Goal: Information Seeking & Learning: Learn about a topic

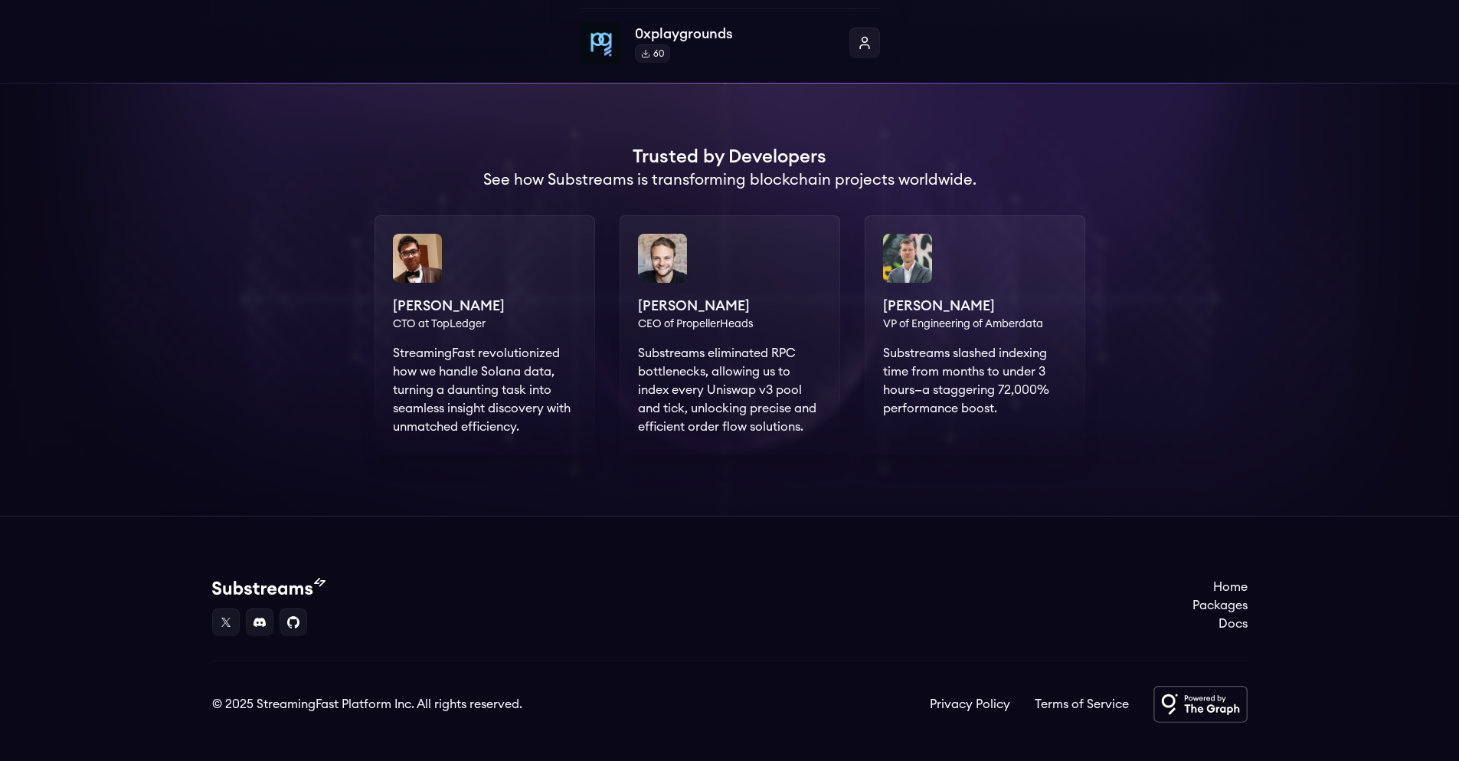
scroll to position [1017, 0]
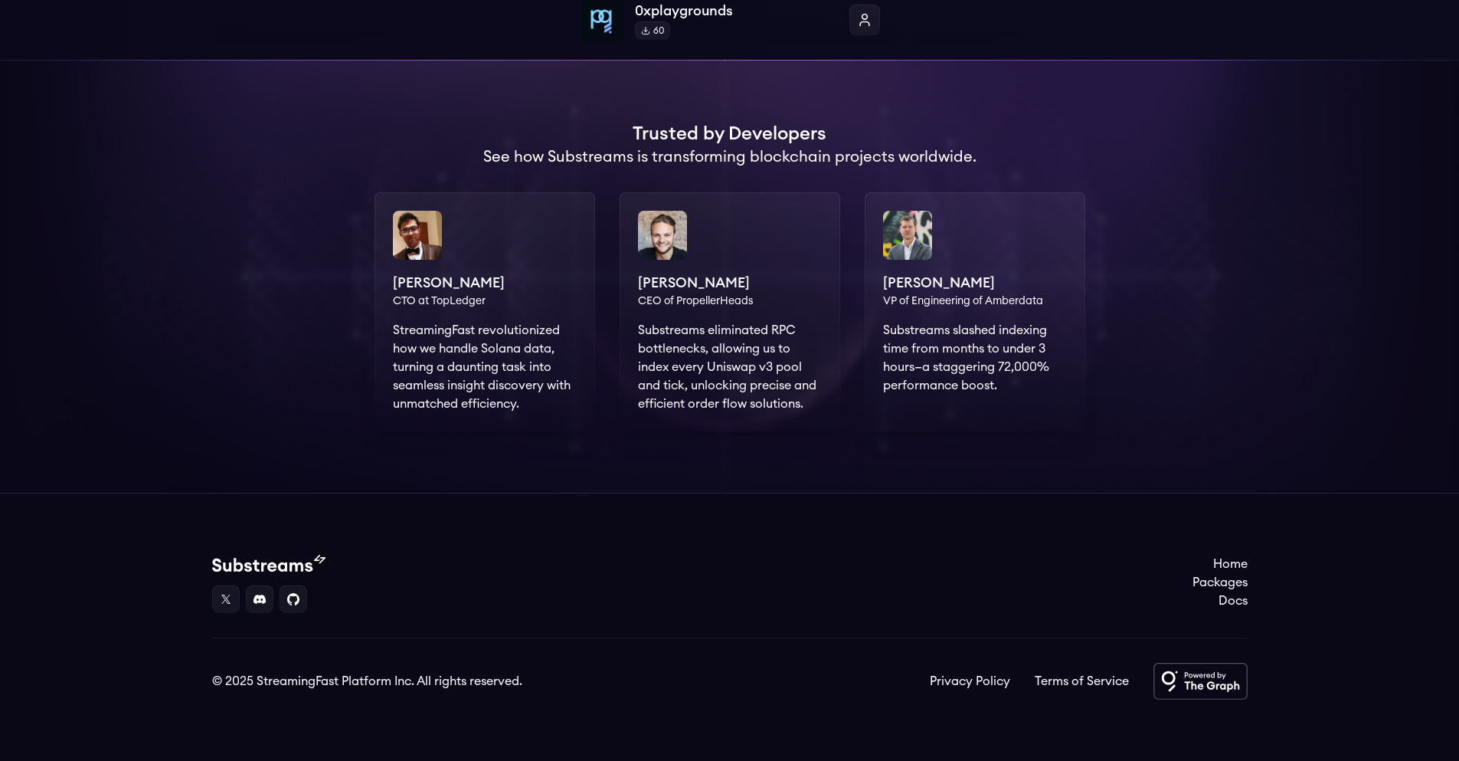
drag, startPoint x: 510, startPoint y: 342, endPoint x: 522, endPoint y: 342, distance: 12.3
click at [522, 342] on div "[PERSON_NAME] CTO at TopLedger StreamingFast revolutionized how we handle Solan…" at bounding box center [485, 311] width 221 height 239
drag, startPoint x: 419, startPoint y: 343, endPoint x: 568, endPoint y: 355, distance: 149.9
click at [568, 355] on div "Deepak Khatri CTO at TopLedger StreamingFast revolutionized how we handle Solan…" at bounding box center [485, 311] width 221 height 239
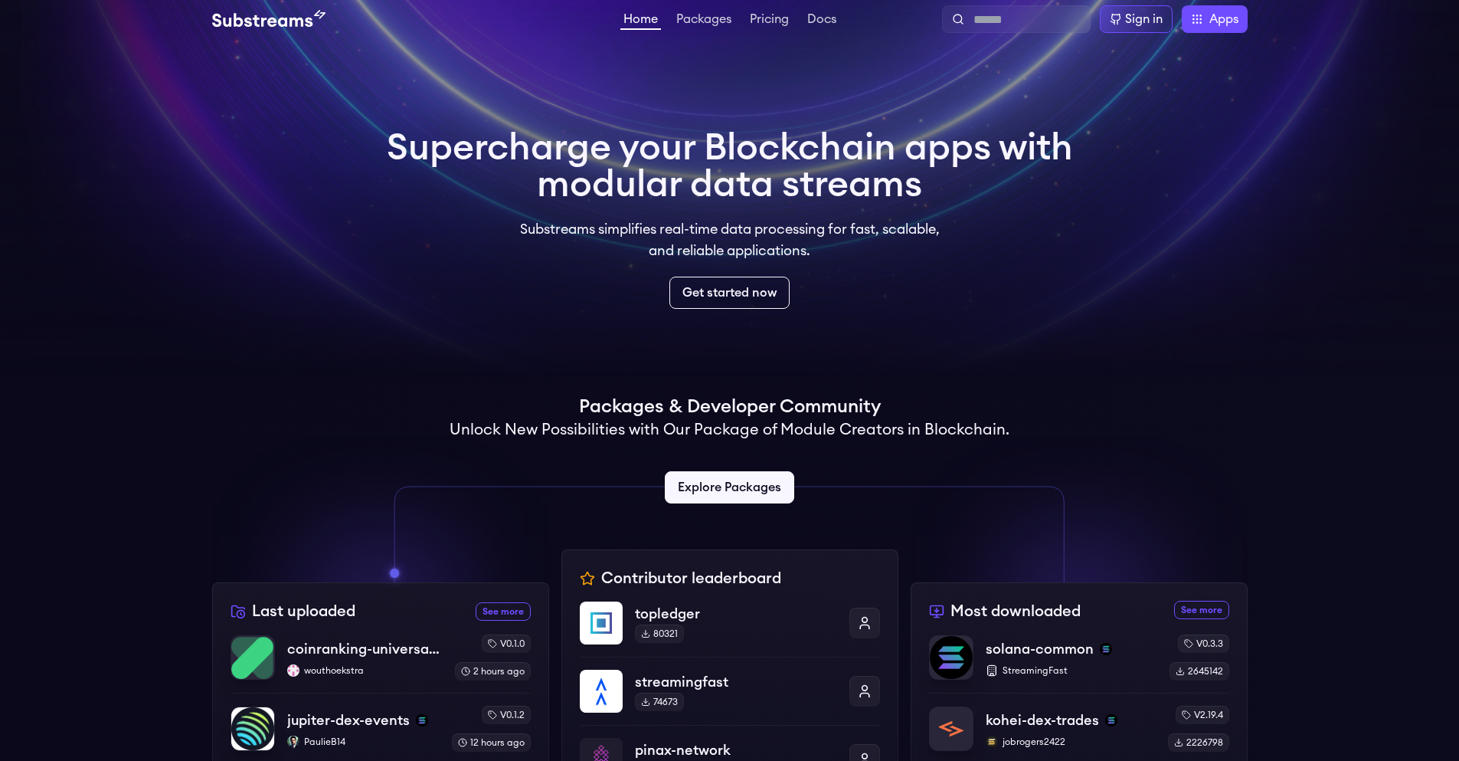
scroll to position [0, 0]
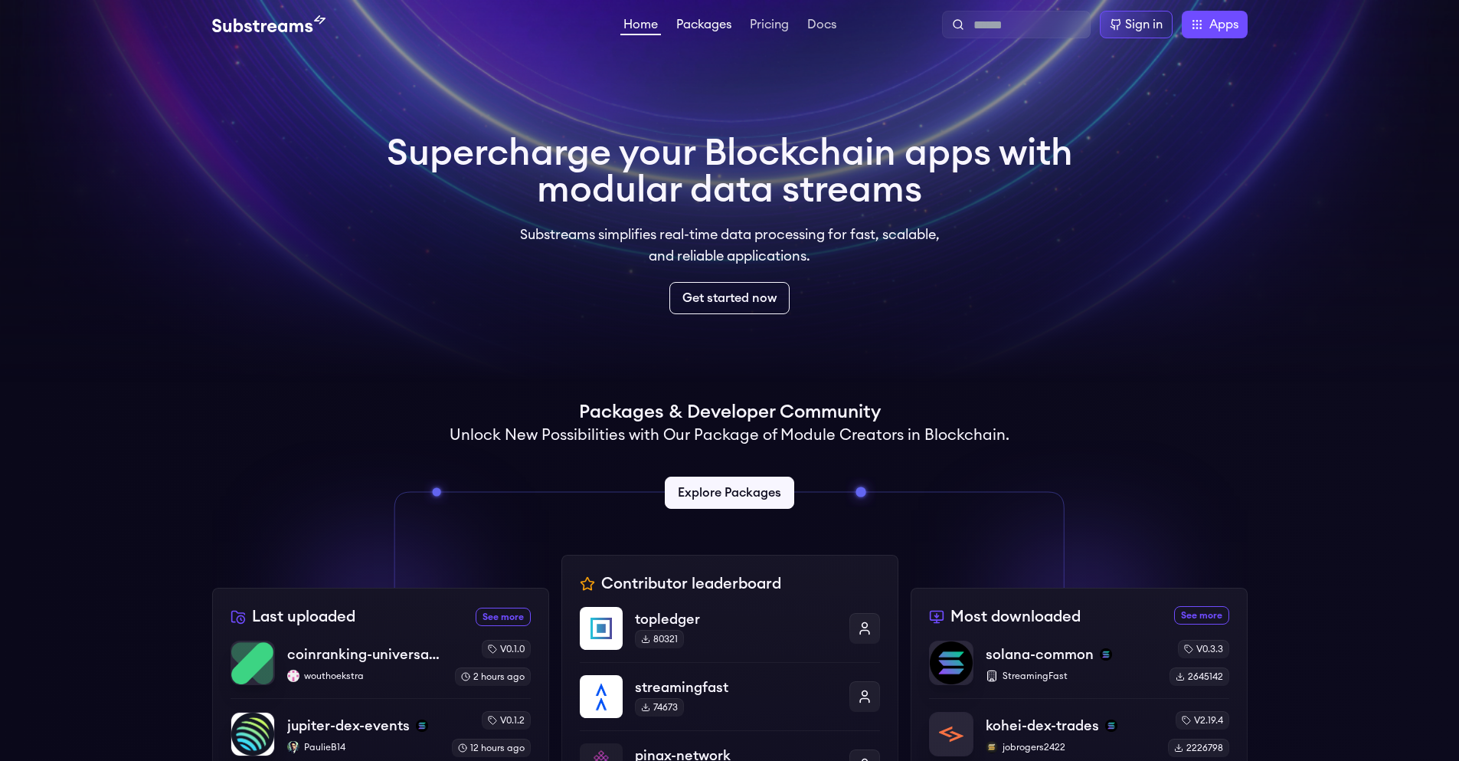
click at [681, 28] on link "Packages" at bounding box center [703, 25] width 61 height 15
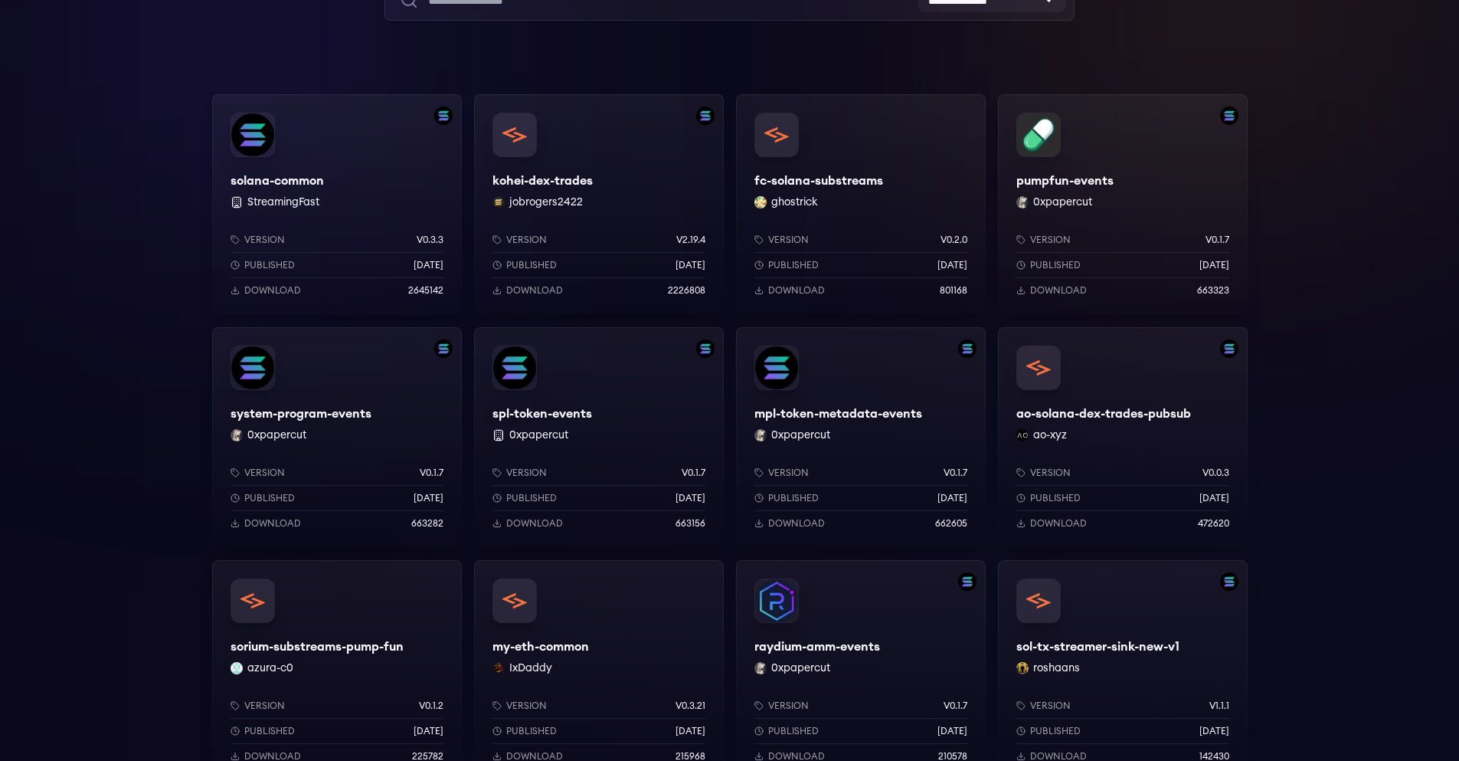
scroll to position [184, 0]
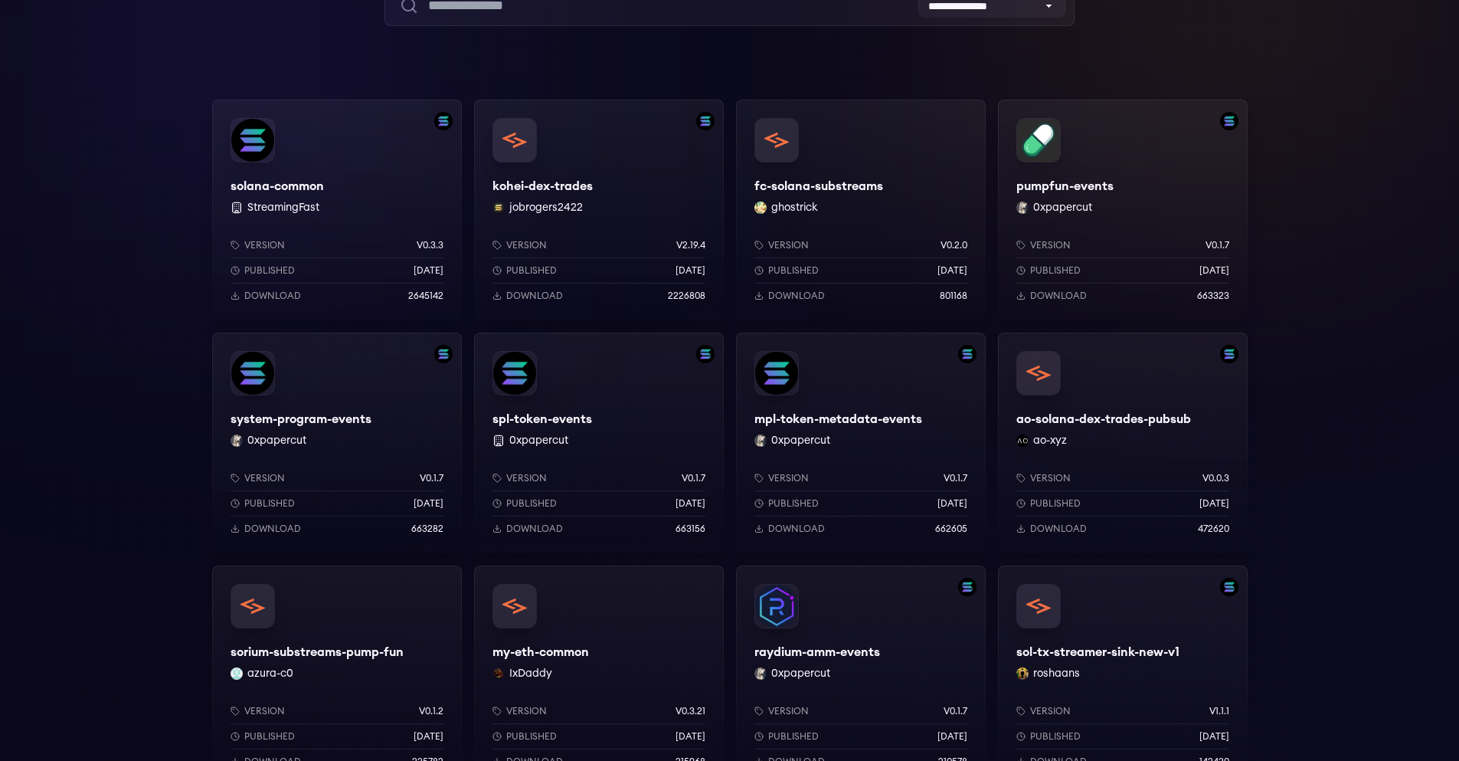
click at [1161, 183] on div "pumpfun-events 0xpapercut Version v0.1.7 Published [DATE] Download 663323" at bounding box center [1123, 210] width 250 height 221
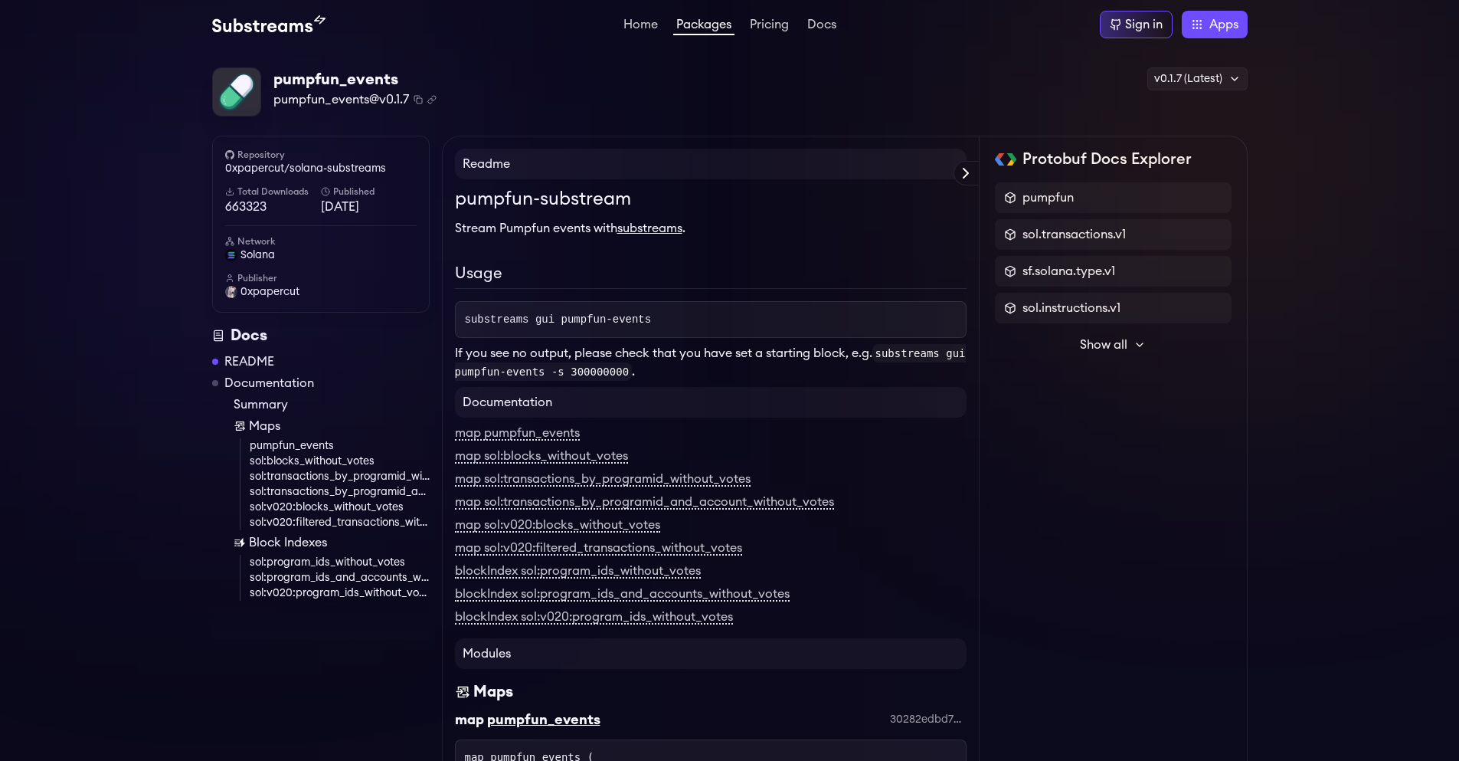
scroll to position [184, 0]
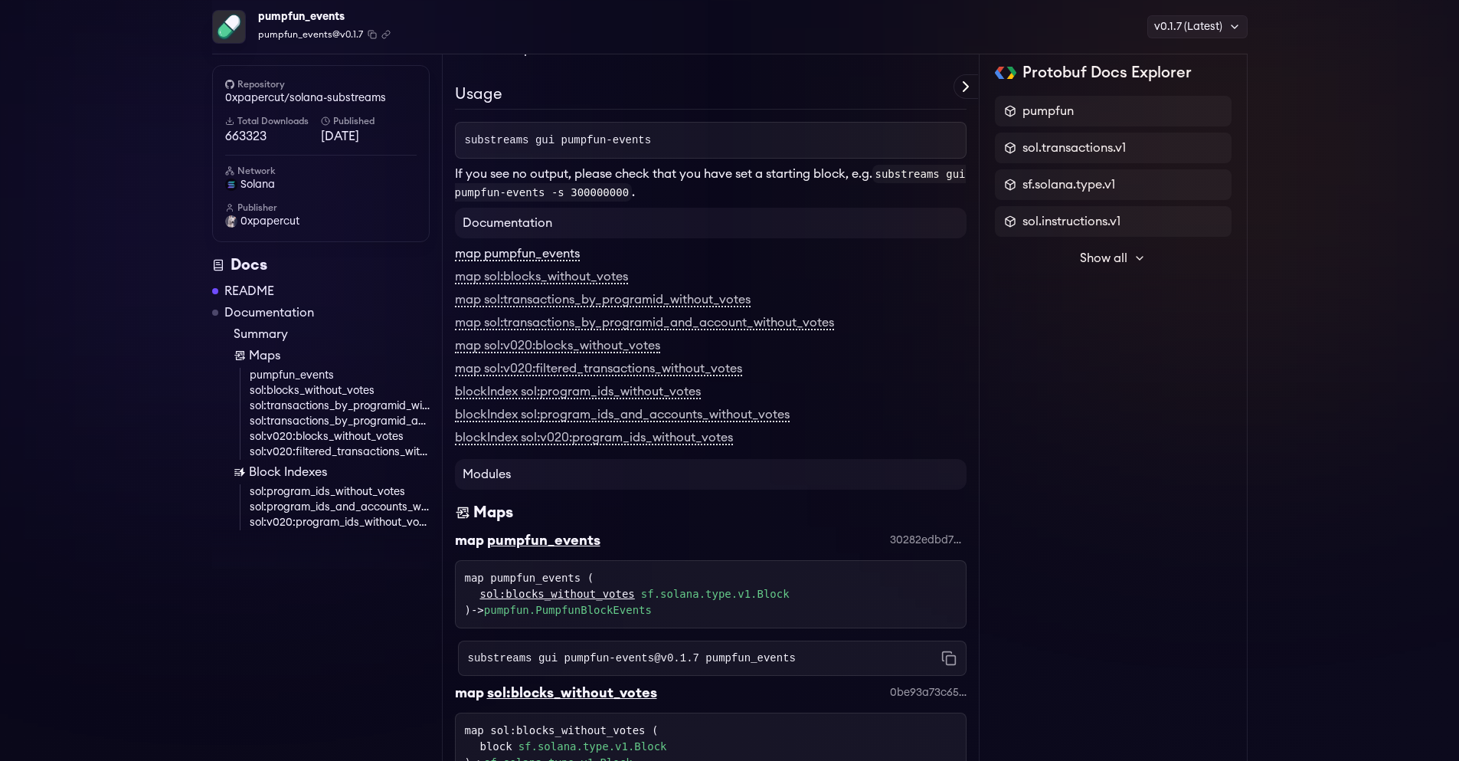
click at [564, 256] on link "map pumpfun_events" at bounding box center [517, 254] width 125 height 14
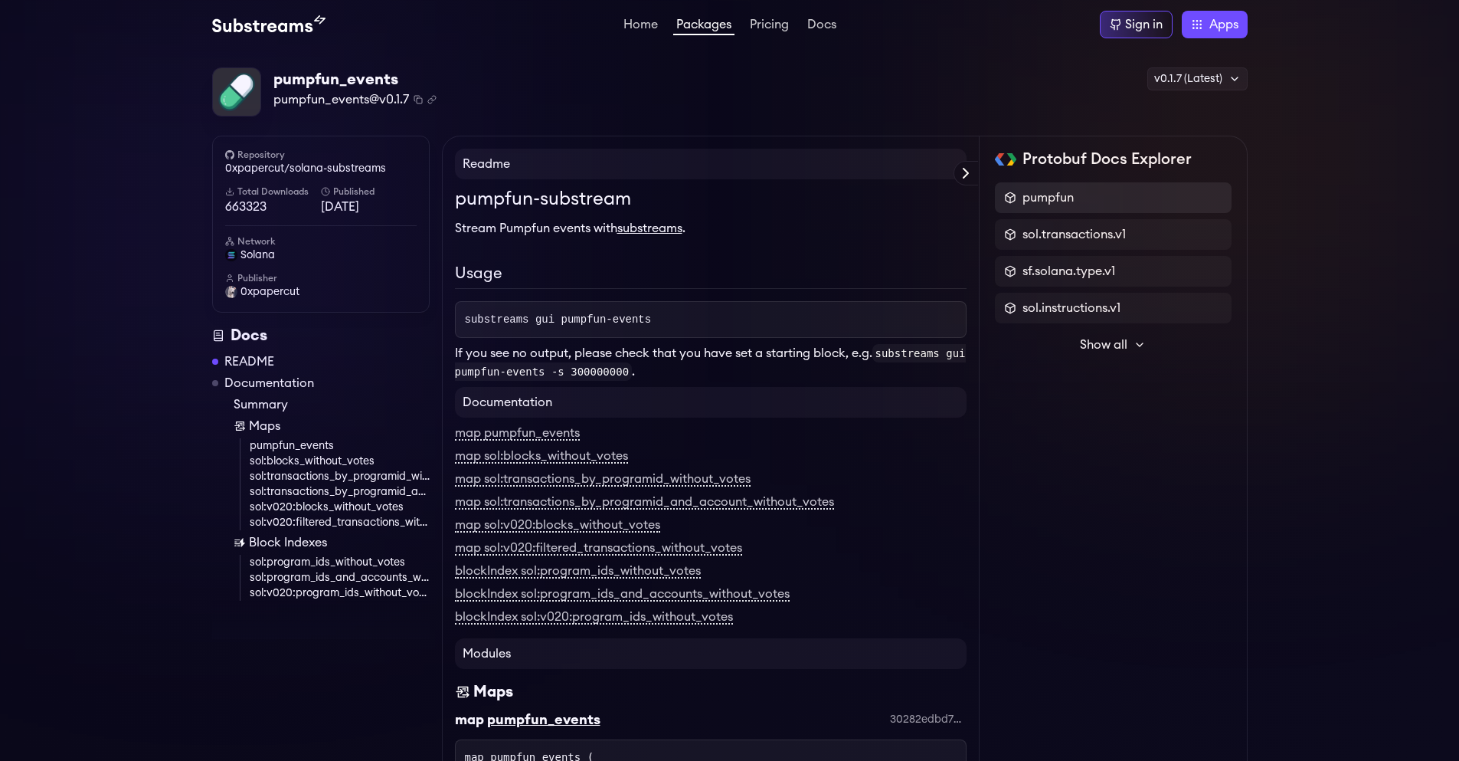
click at [1007, 198] on icon at bounding box center [1010, 198] width 12 height 12
click at [1074, 205] on span "pumpfun" at bounding box center [1048, 197] width 51 height 18
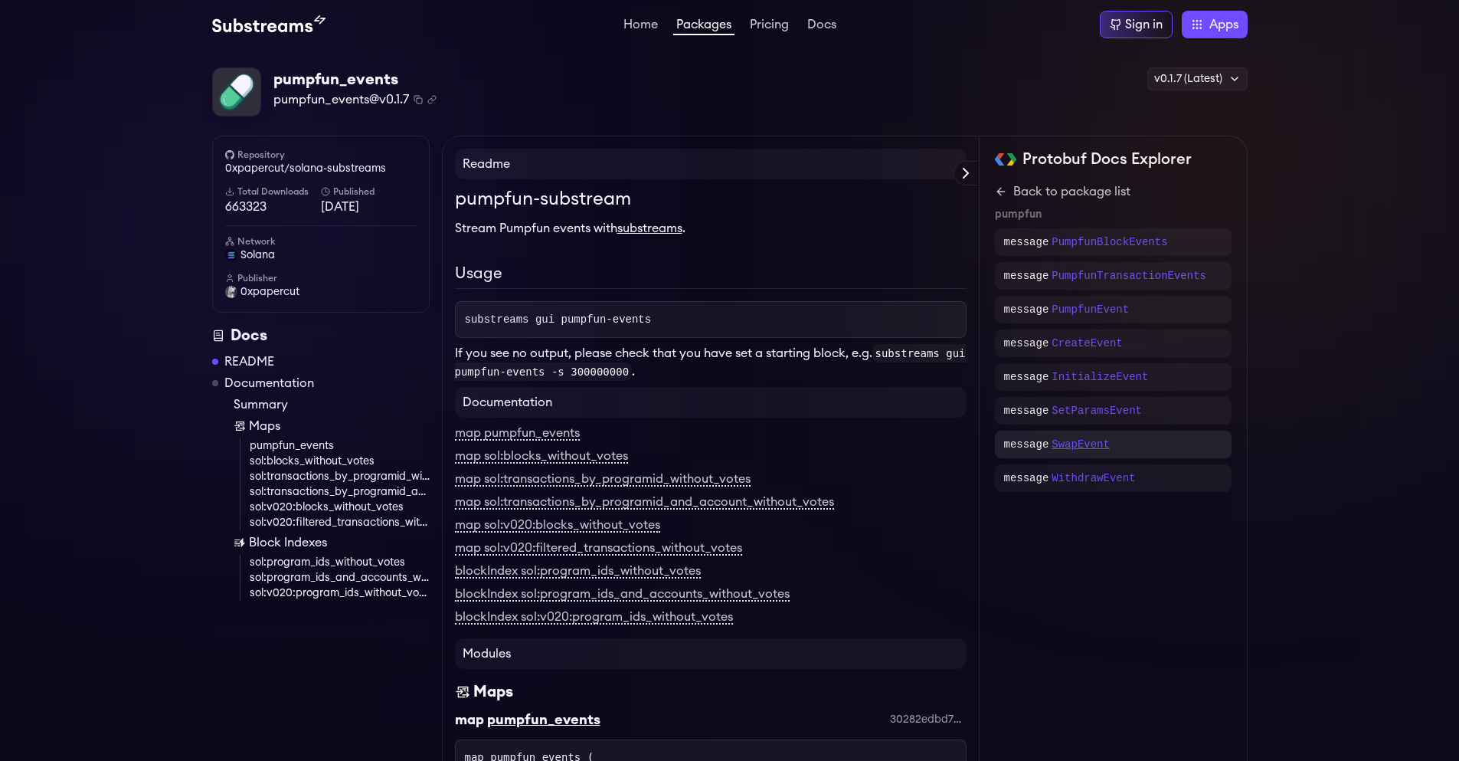
click at [1084, 440] on p "SwapEvent" at bounding box center [1081, 444] width 58 height 15
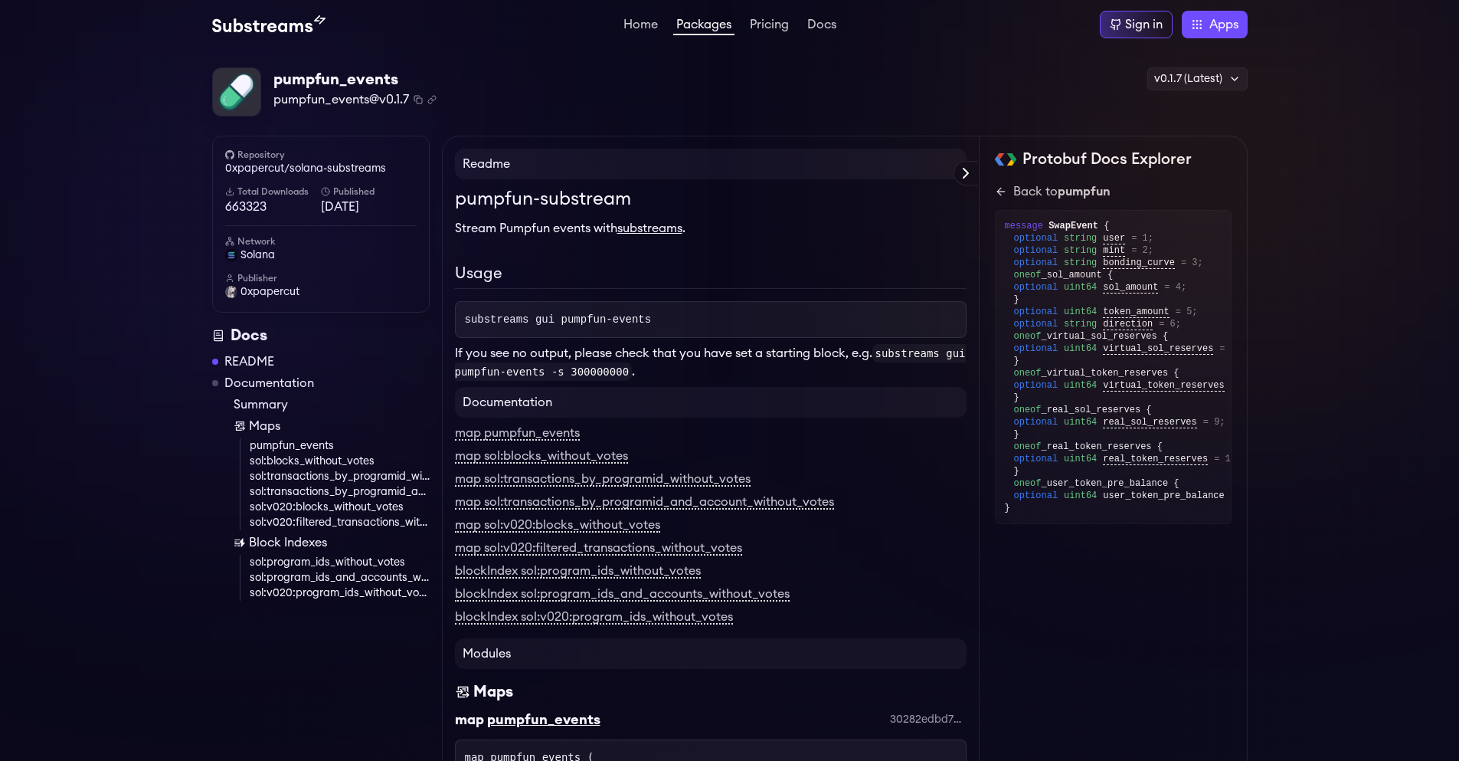
click at [292, 34] on div "Home Packages Pricing Docs Home Packages Pricing Docs Sign in Apps Subgraph Stu…" at bounding box center [730, 25] width 1036 height 28
click at [785, 23] on link "Pricing" at bounding box center [769, 25] width 45 height 15
click at [817, 23] on link "Docs" at bounding box center [821, 25] width 35 height 15
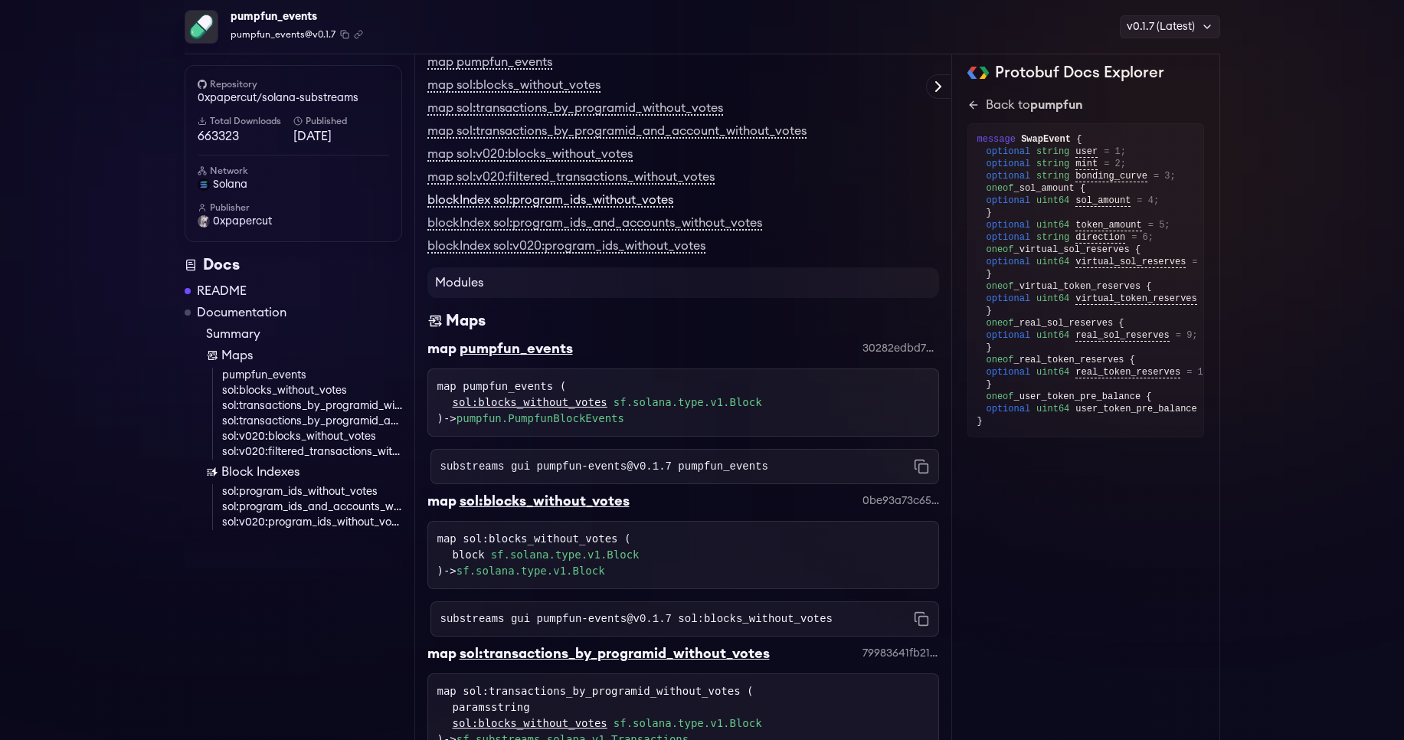
scroll to position [379, 0]
